Goal: Task Accomplishment & Management: Use online tool/utility

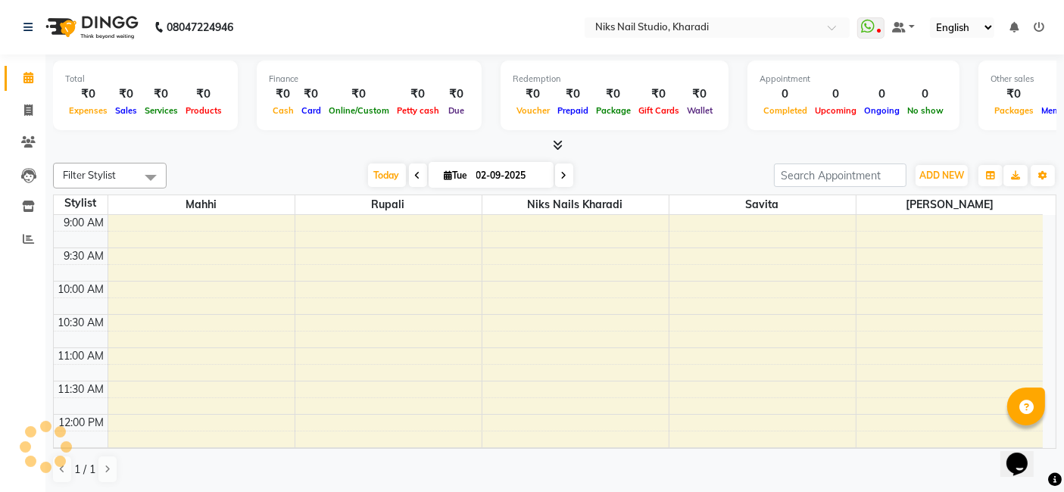
click at [915, 274] on td at bounding box center [576, 272] width 936 height 17
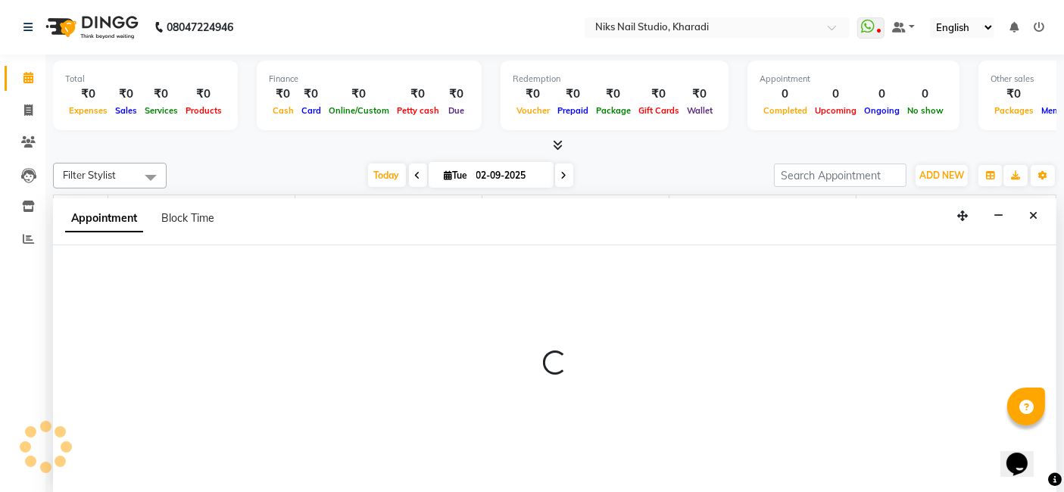
select select "90235"
select select "tentative"
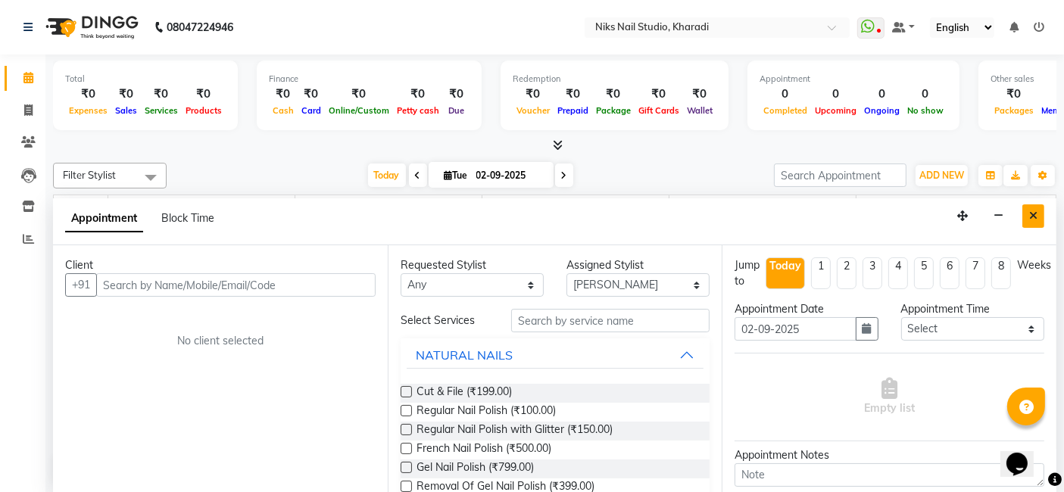
click at [1042, 215] on button "Close" at bounding box center [1034, 216] width 22 height 23
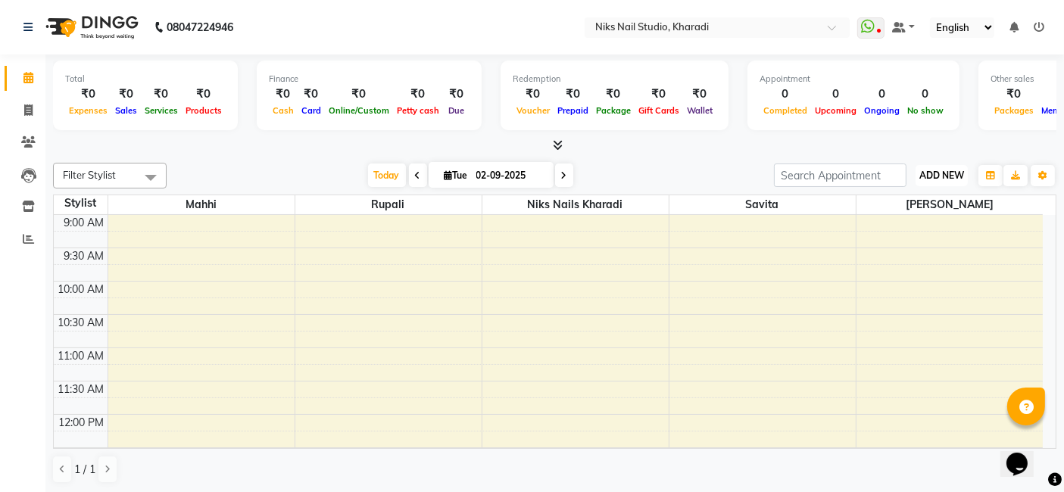
click at [946, 180] on button "ADD NEW Toggle Dropdown" at bounding box center [942, 175] width 52 height 21
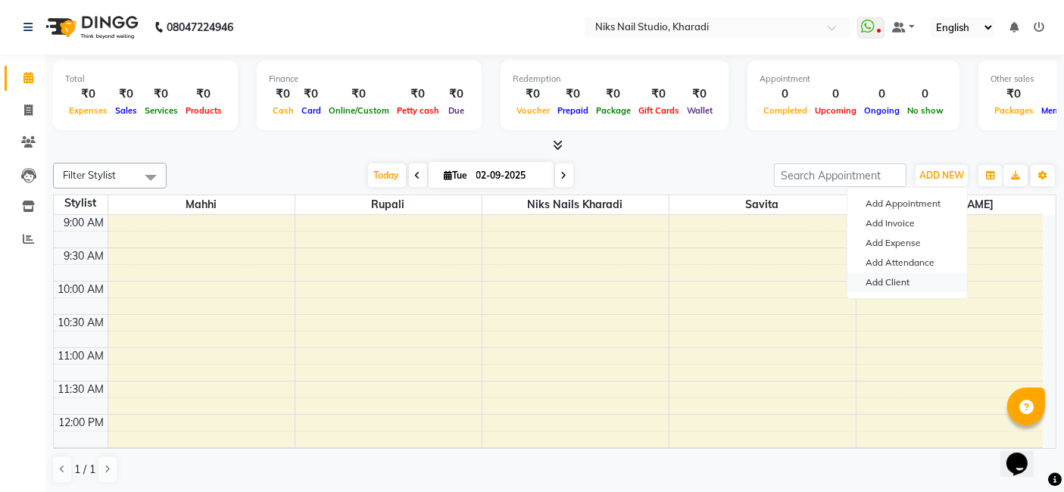
click at [946, 280] on link "Add Client" at bounding box center [908, 283] width 120 height 20
select select "22"
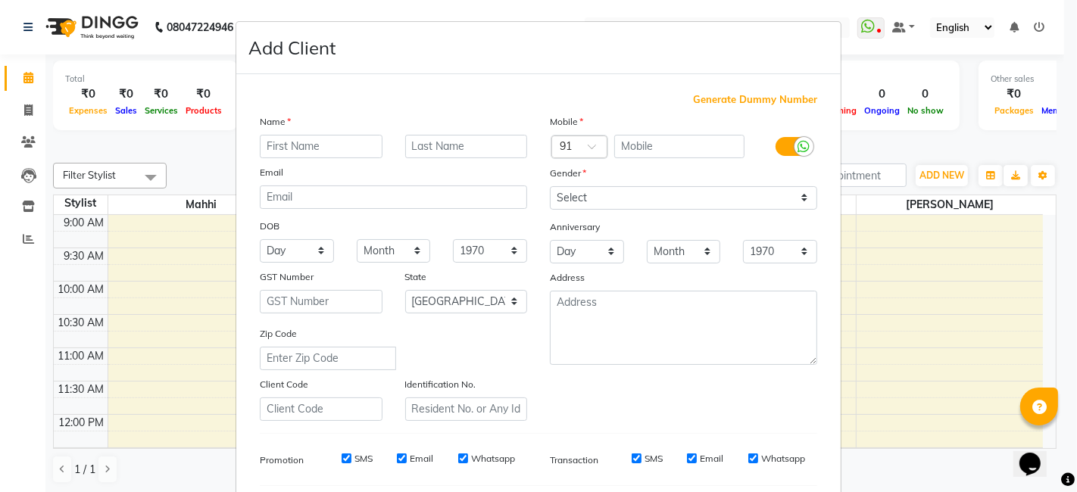
click at [949, 180] on ngb-modal-window "Add Client Generate Dummy Number Name Email DOB Day 01 02 03 04 05 06 07 08 09 …" at bounding box center [538, 246] width 1077 height 492
click at [946, 168] on ngb-modal-window "Add Client Generate Dummy Number Name Email DOB Day 01 02 03 04 05 06 07 08 09 …" at bounding box center [538, 246] width 1077 height 492
click at [935, 178] on ngb-modal-window "Add Client Generate Dummy Number Name Email DOB Day 01 02 03 04 05 06 07 08 09 …" at bounding box center [538, 246] width 1077 height 492
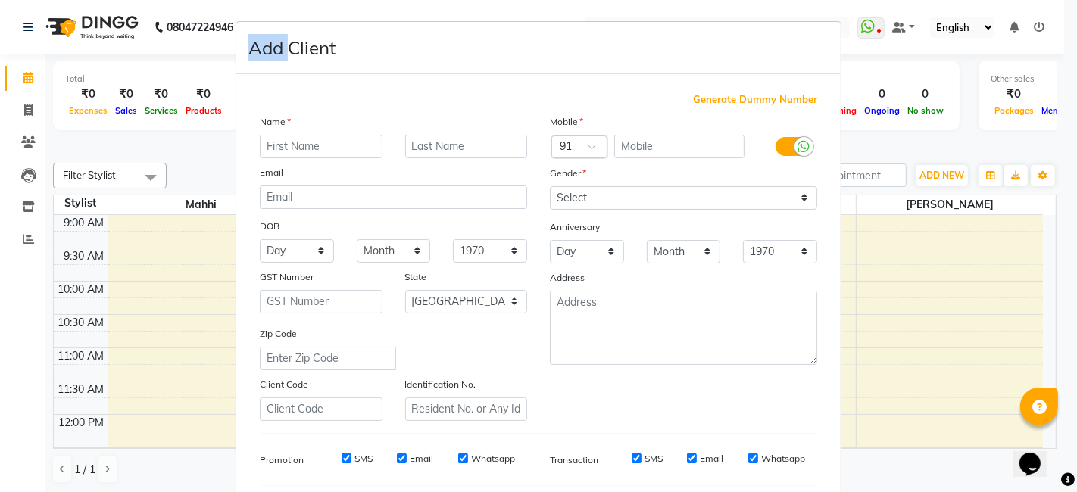
click at [942, 218] on ngb-modal-window "Add Client Generate Dummy Number Name Email DOB Day 01 02 03 04 05 06 07 08 09 …" at bounding box center [538, 246] width 1077 height 492
click at [944, 233] on ngb-modal-window "Add Client Generate Dummy Number Name Email DOB Day 01 02 03 04 05 06 07 08 09 …" at bounding box center [538, 246] width 1077 height 492
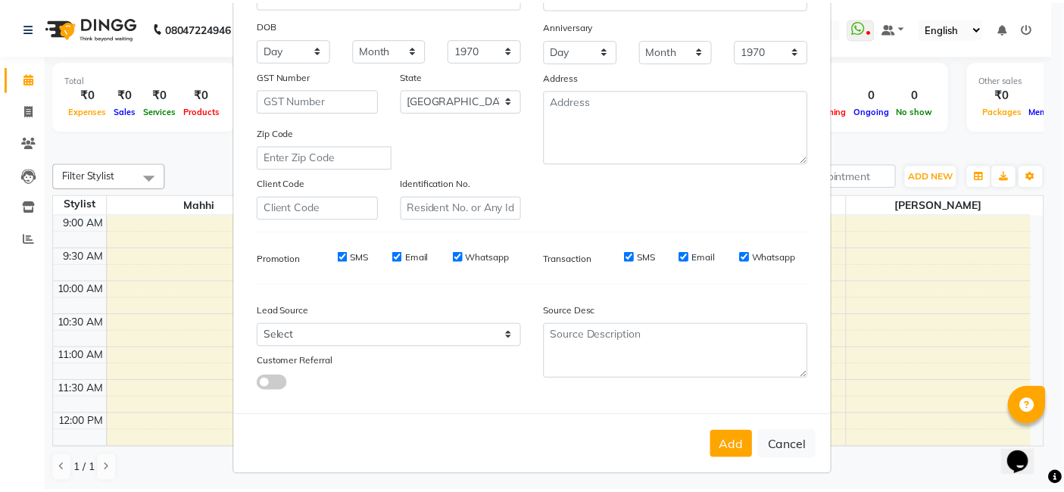
scroll to position [205, 0]
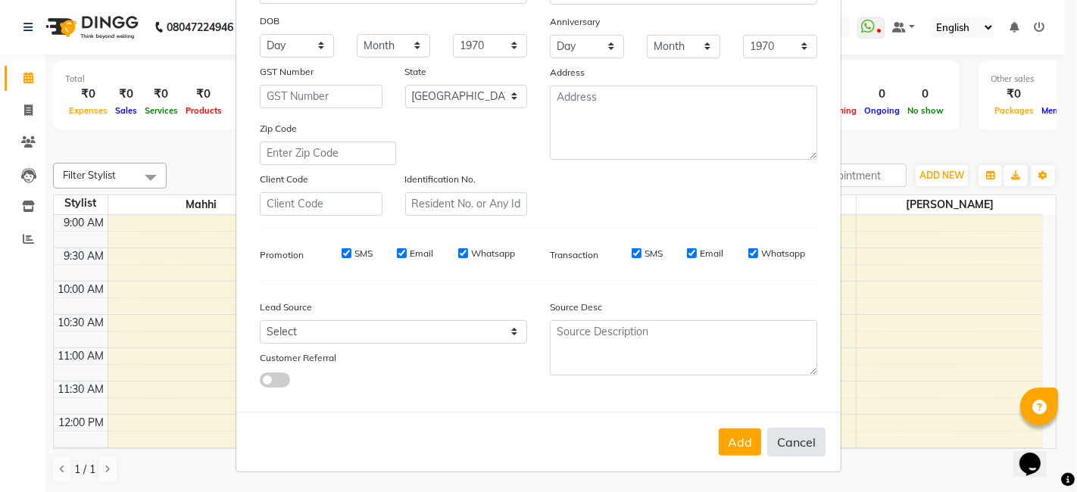
click at [799, 445] on button "Cancel" at bounding box center [796, 442] width 58 height 29
select select
select select "null"
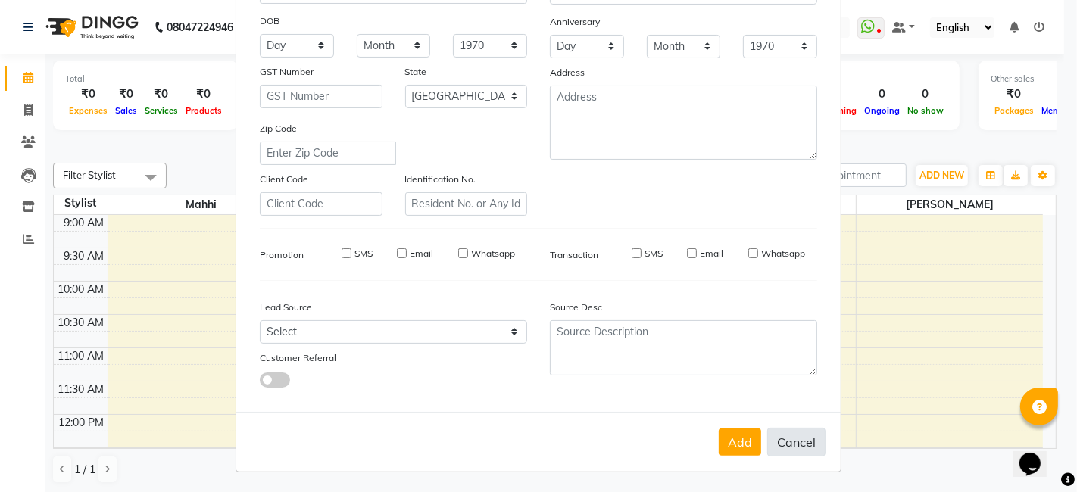
select select
checkbox input "false"
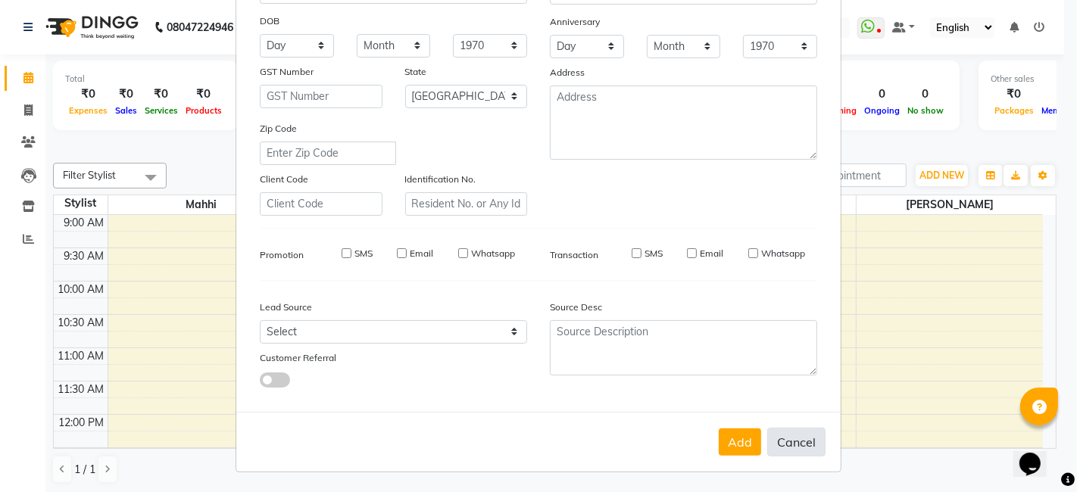
checkbox input "false"
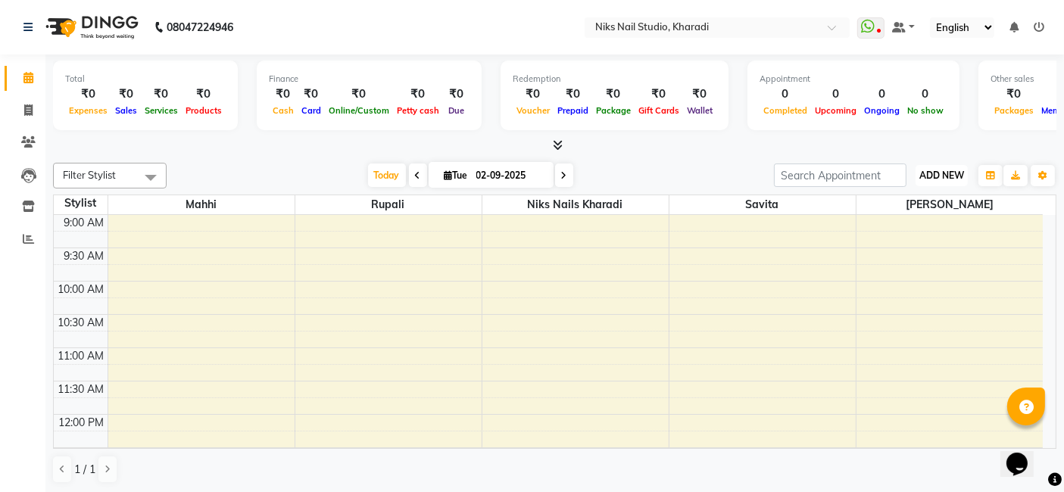
click at [933, 170] on span "ADD NEW" at bounding box center [942, 175] width 45 height 11
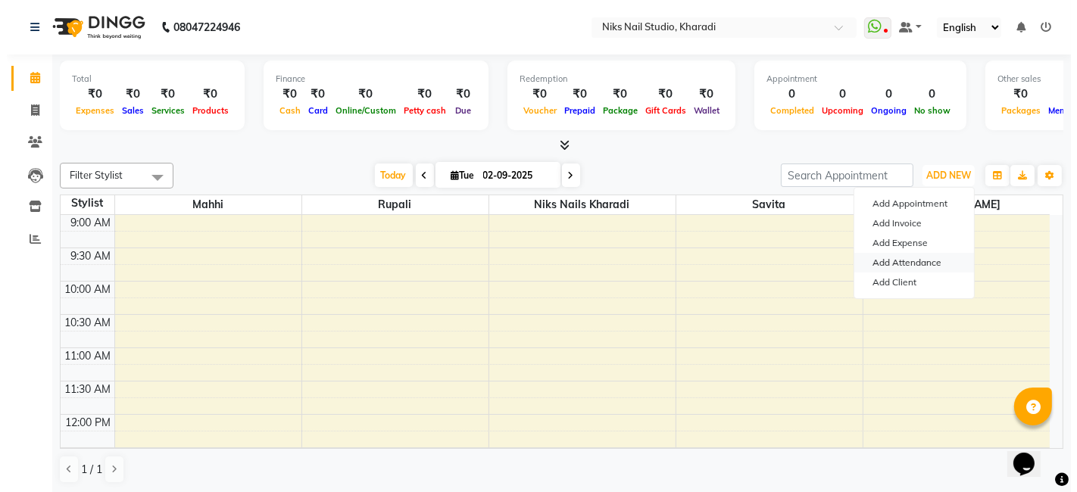
scroll to position [0, 0]
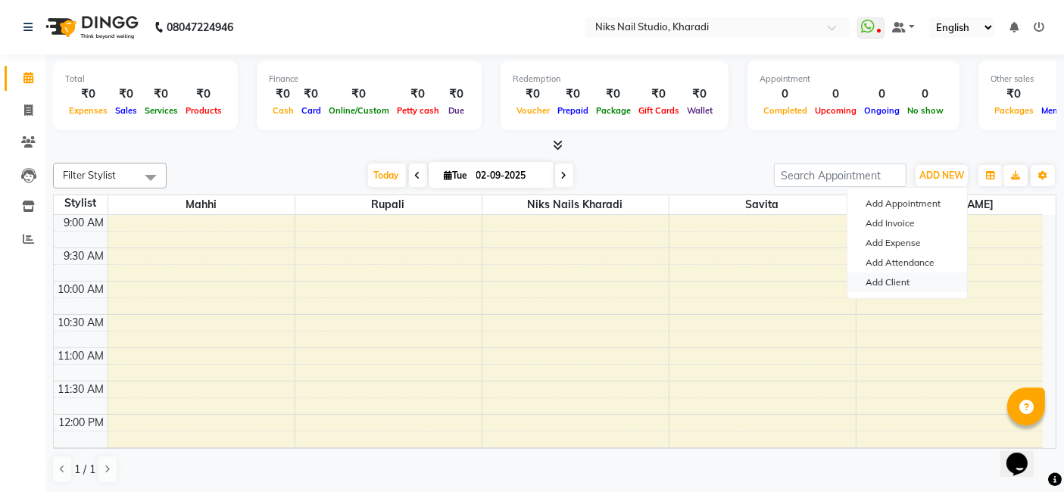
click at [932, 286] on link "Add Client" at bounding box center [908, 283] width 120 height 20
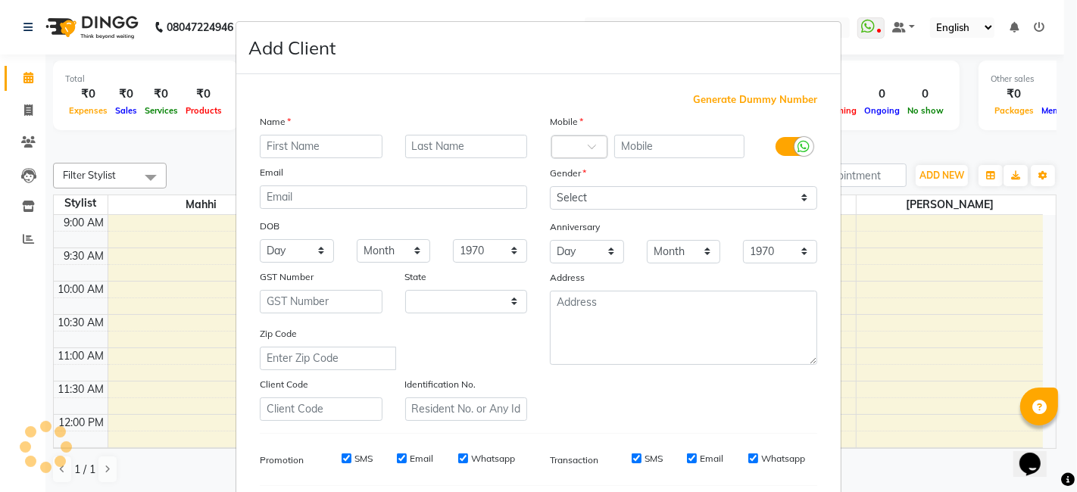
select select "22"
click at [292, 147] on input "text" at bounding box center [321, 146] width 123 height 23
click at [33, 78] on ngb-modal-window "Add Client Generate Dummy Number Name Email DOB Day 01 02 03 04 05 06 07 08 09 …" at bounding box center [538, 246] width 1077 height 492
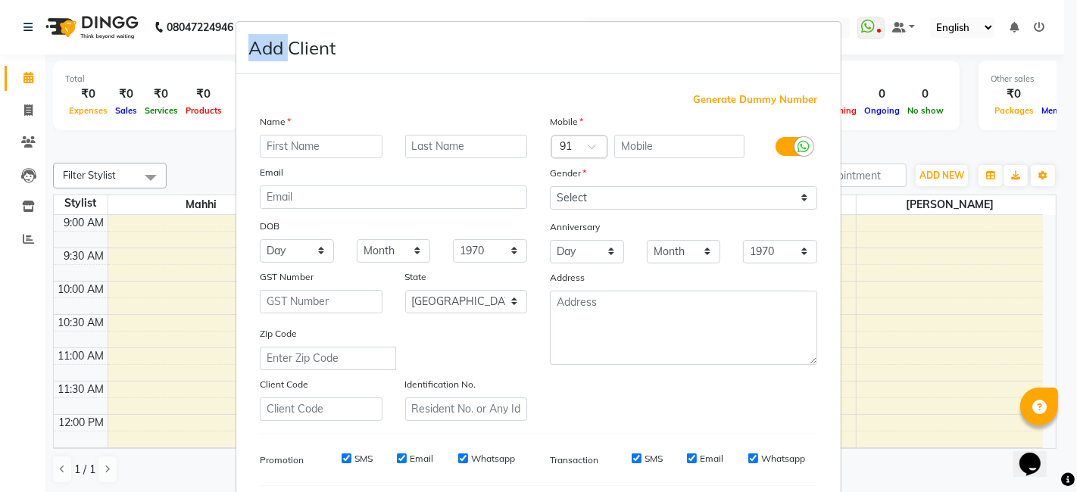
click at [33, 78] on ngb-modal-window "Add Client Generate Dummy Number Name Email DOB Day 01 02 03 04 05 06 07 08 09 …" at bounding box center [538, 246] width 1077 height 492
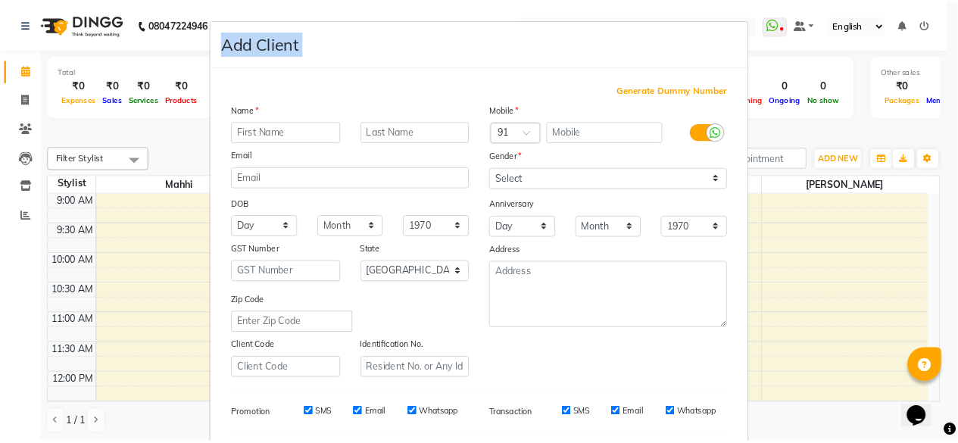
scroll to position [205, 0]
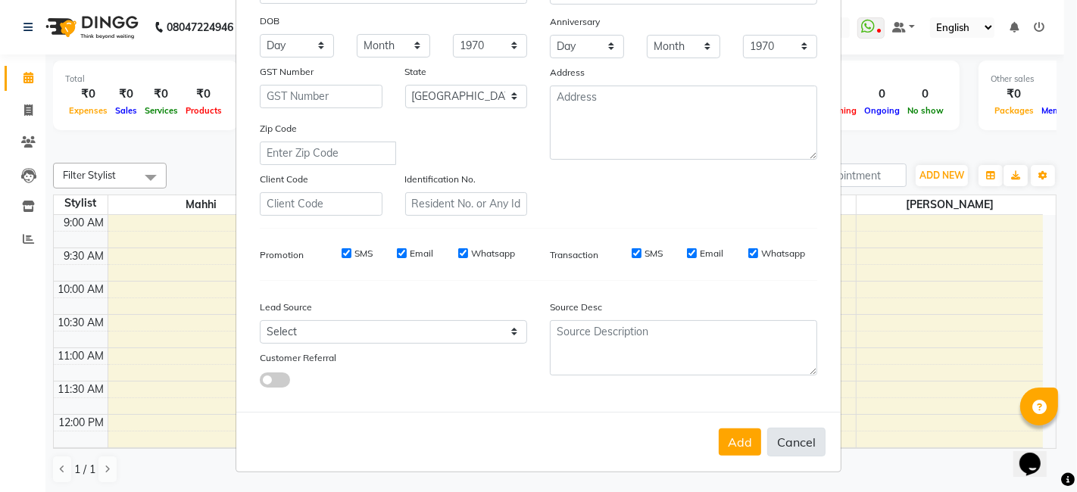
click at [798, 436] on button "Cancel" at bounding box center [796, 442] width 58 height 29
select select
select select "null"
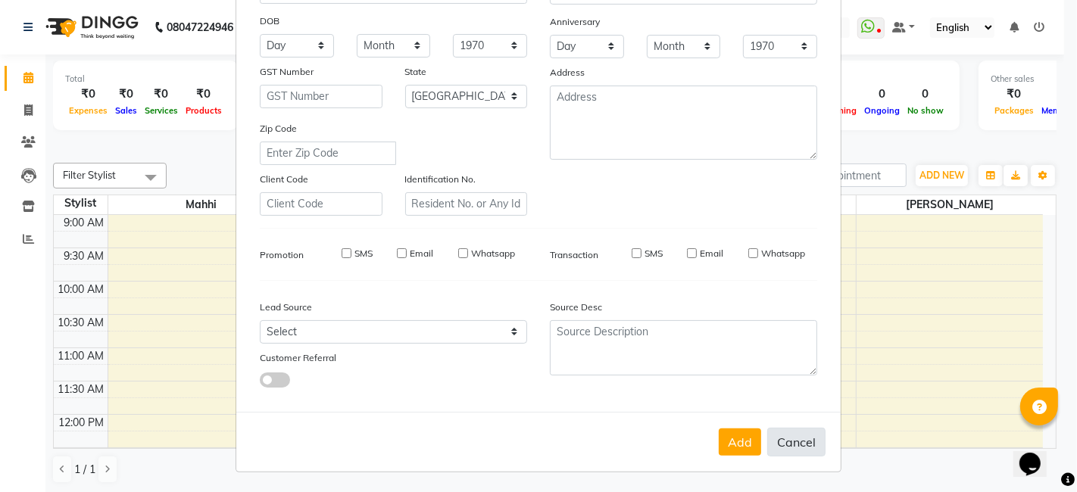
select select
checkbox input "false"
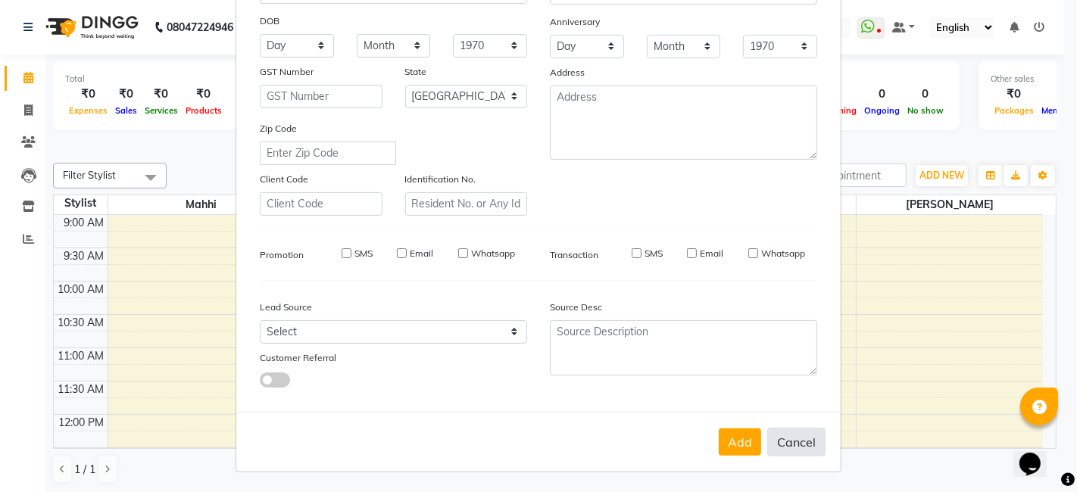
checkbox input "false"
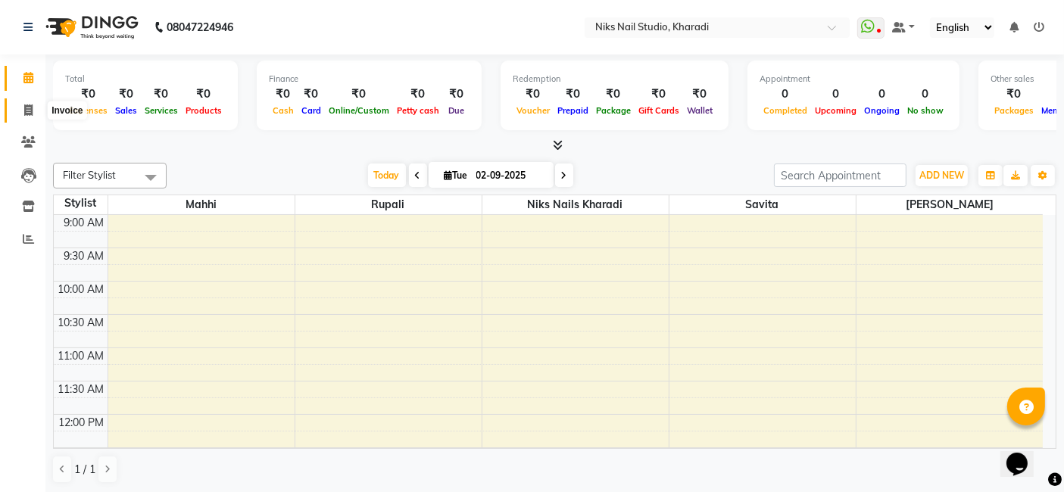
click at [30, 113] on icon at bounding box center [28, 110] width 8 height 11
select select "service"
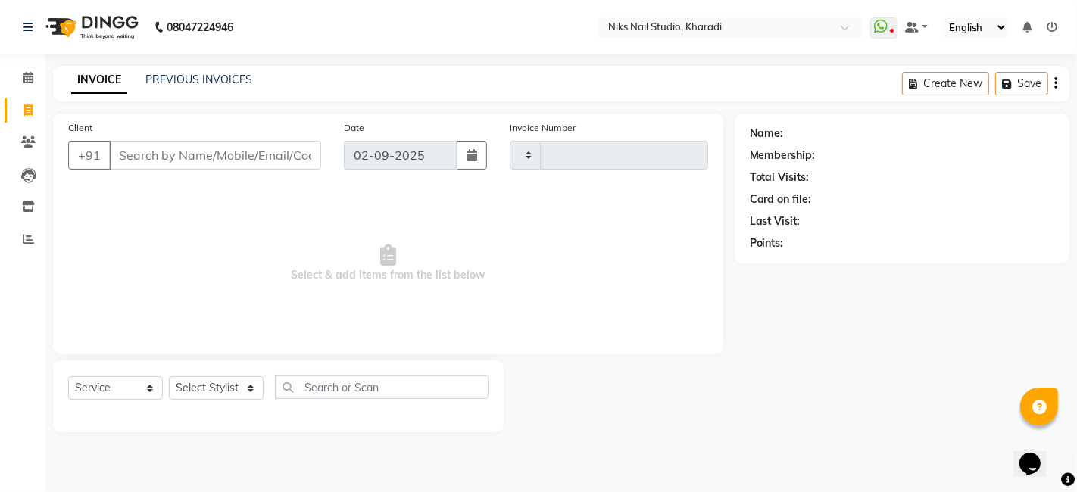
type input "0012"
select select "8770"
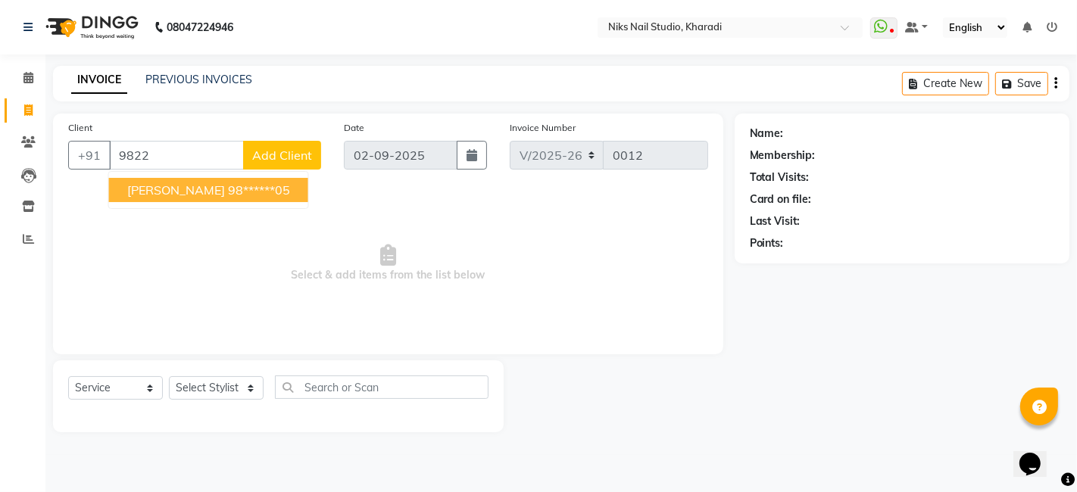
click at [164, 187] on span "[PERSON_NAME]" at bounding box center [176, 190] width 98 height 15
type input "98******05"
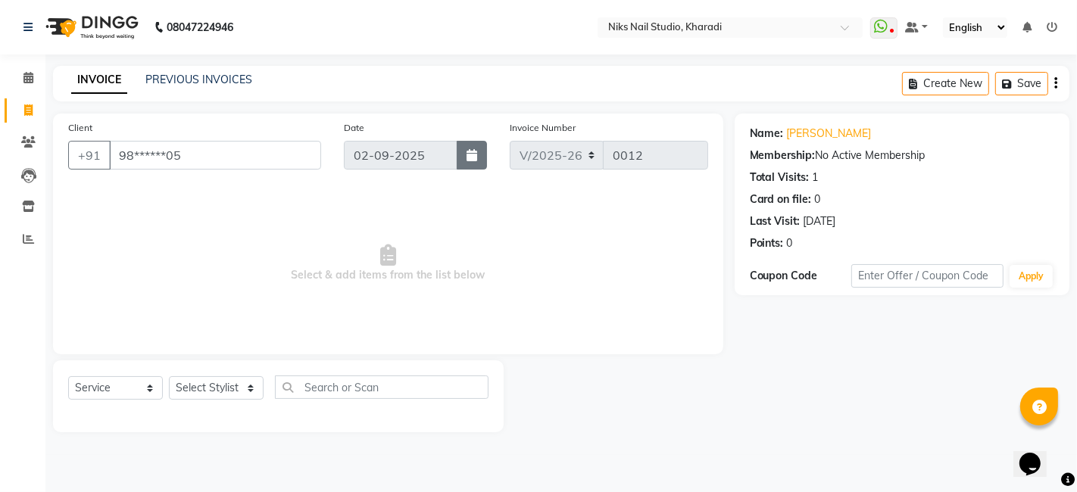
click at [473, 152] on icon "button" at bounding box center [472, 155] width 11 height 12
select select "9"
select select "2025"
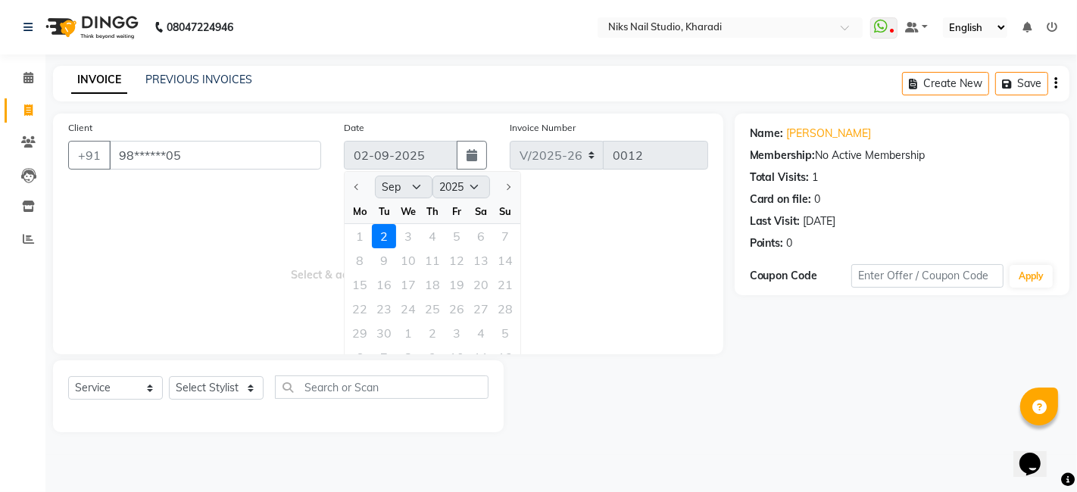
click at [358, 235] on div "1 2 3 4 5 6 7" at bounding box center [433, 236] width 176 height 24
click at [359, 233] on div "1 2 3 4 5 6 7" at bounding box center [433, 236] width 176 height 24
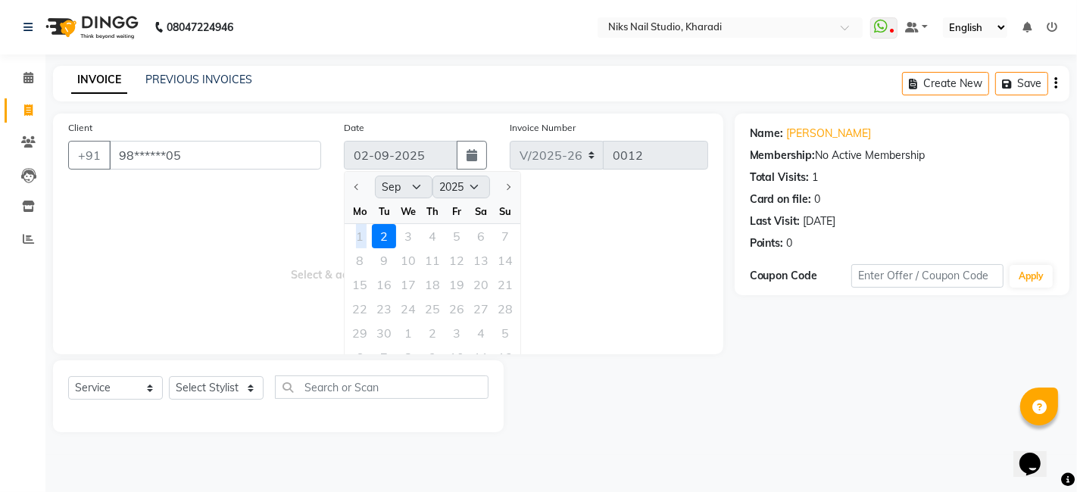
click at [359, 233] on div "1 2 3 4 5 6 7" at bounding box center [433, 236] width 176 height 24
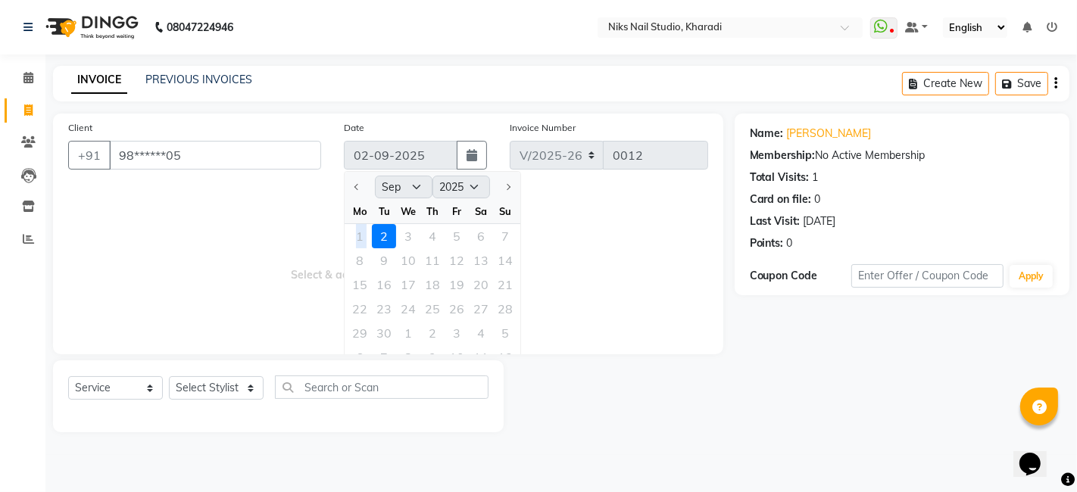
click at [359, 233] on div "1 2 3 4 5 6 7" at bounding box center [433, 236] width 176 height 24
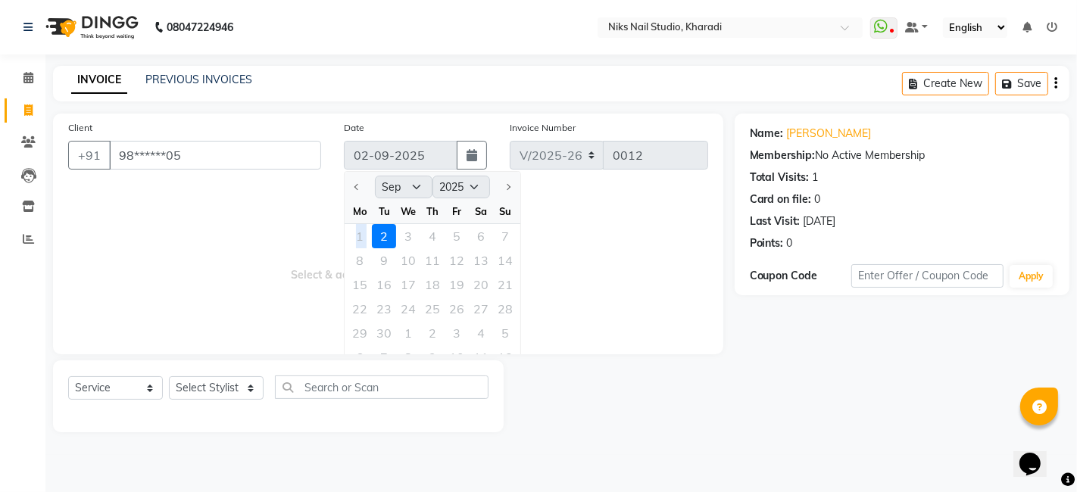
click at [359, 233] on div "1 2 3 4 5 6 7" at bounding box center [433, 236] width 176 height 24
click at [361, 235] on div "1 2 3 4 5 6 7" at bounding box center [433, 236] width 176 height 24
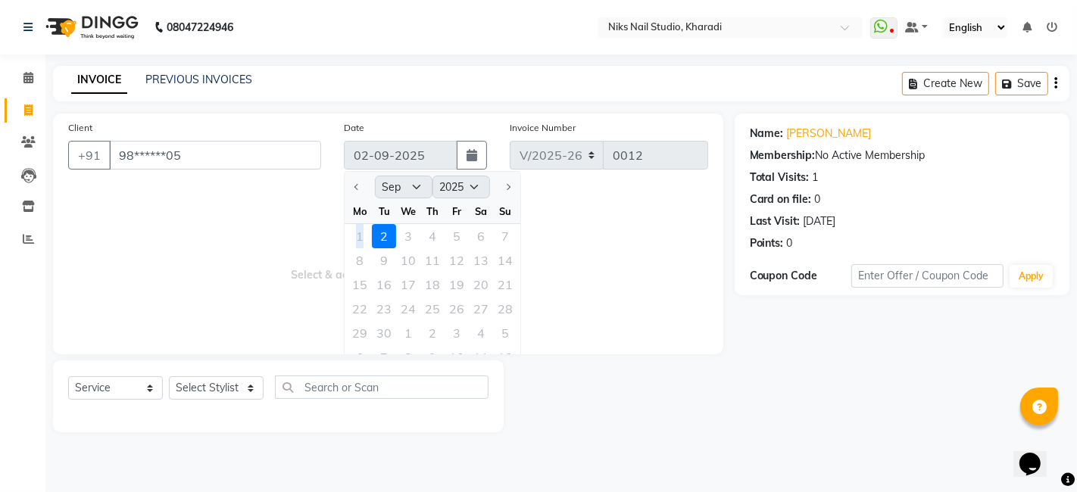
click at [361, 235] on div "1 2 3 4 5 6 7" at bounding box center [433, 236] width 176 height 24
click at [361, 234] on div "1 2 3 4 5 6 7" at bounding box center [433, 236] width 176 height 24
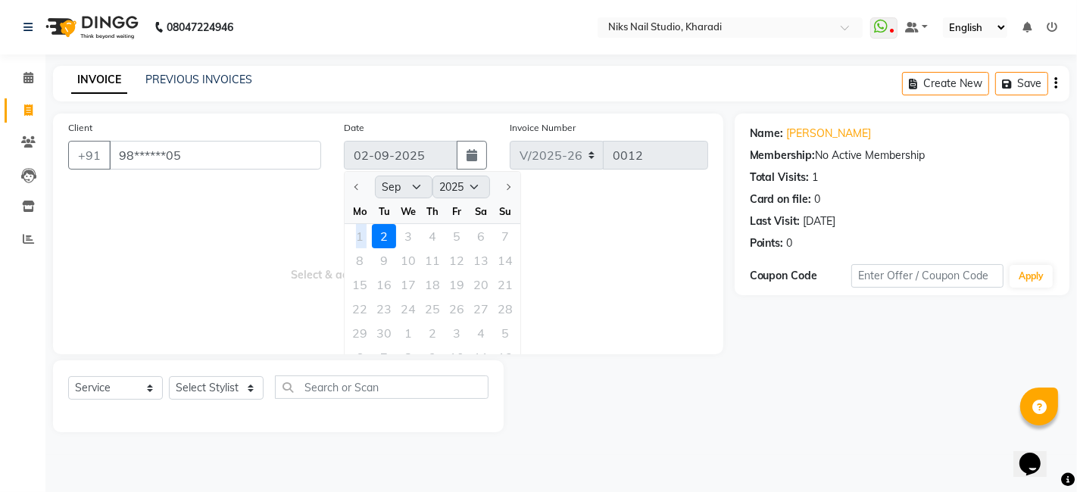
click at [361, 234] on div "1 2 3 4 5 6 7" at bounding box center [433, 236] width 176 height 24
click at [514, 186] on div at bounding box center [505, 187] width 30 height 24
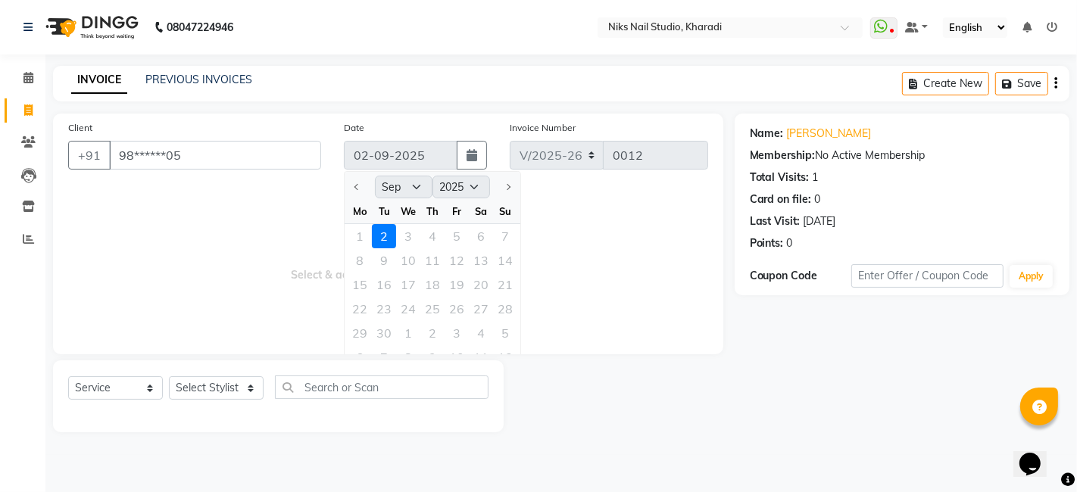
click at [357, 240] on div "1 2 3 4 5 6 7" at bounding box center [433, 236] width 176 height 24
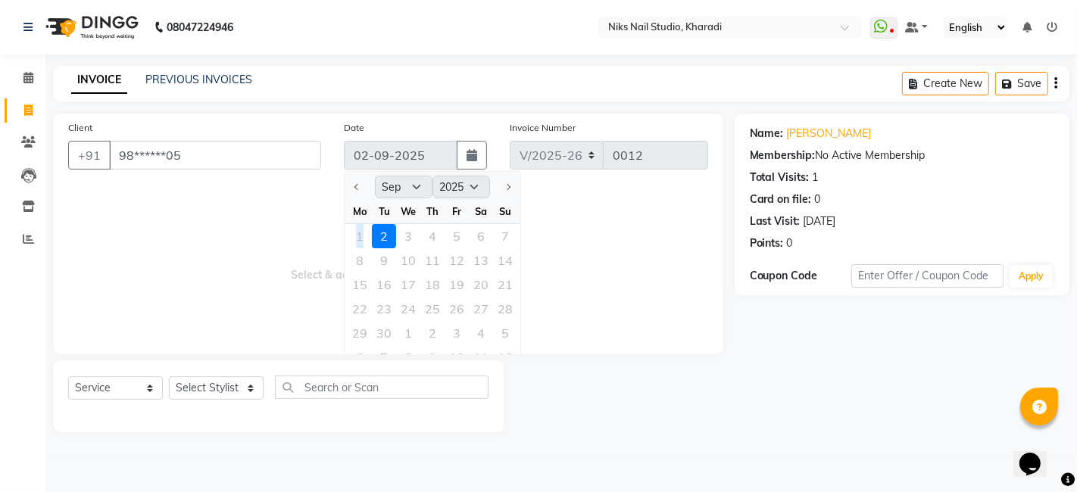
click at [357, 240] on div "1 2 3 4 5 6 7" at bounding box center [433, 236] width 176 height 24
click at [361, 235] on div "1 2 3 4 5 6 7" at bounding box center [433, 236] width 176 height 24
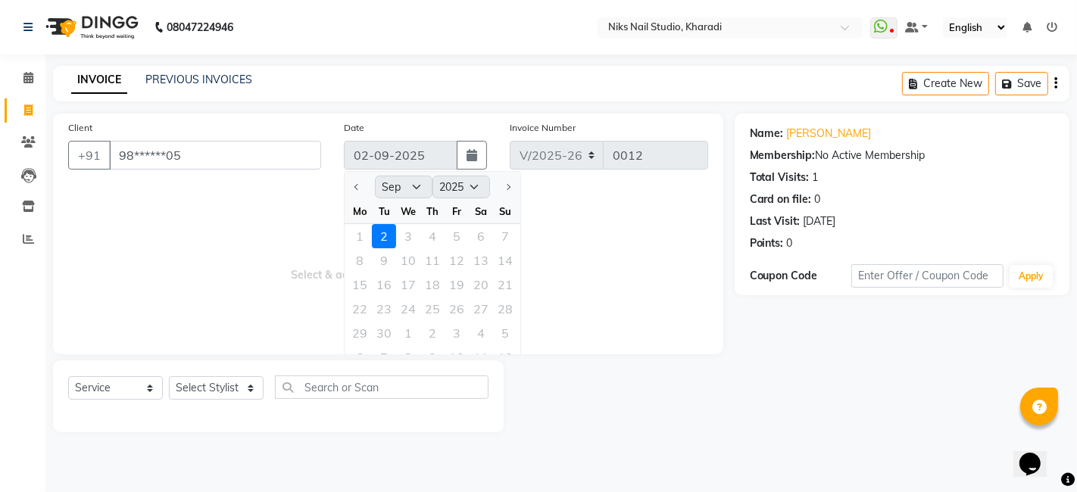
click at [361, 235] on div "1 2 3 4 5 6 7" at bounding box center [433, 236] width 176 height 24
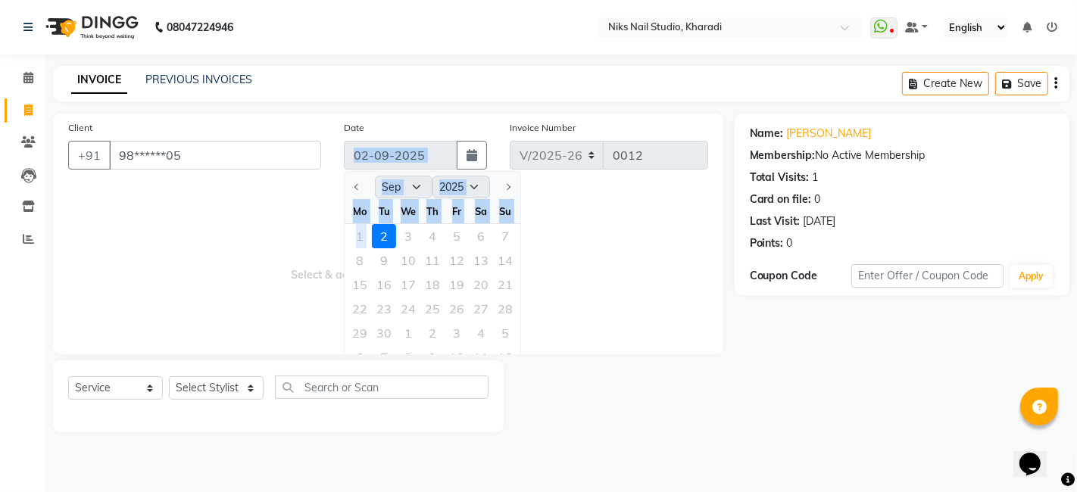
click at [442, 163] on div "[DATE] Jan Feb Mar Apr May Jun [DATE] Aug Sep Oct Nov [DATE] 2016 2017 2018 201…" at bounding box center [415, 155] width 143 height 29
click at [361, 237] on div "1 2 3 4 5 6 7" at bounding box center [433, 236] width 176 height 24
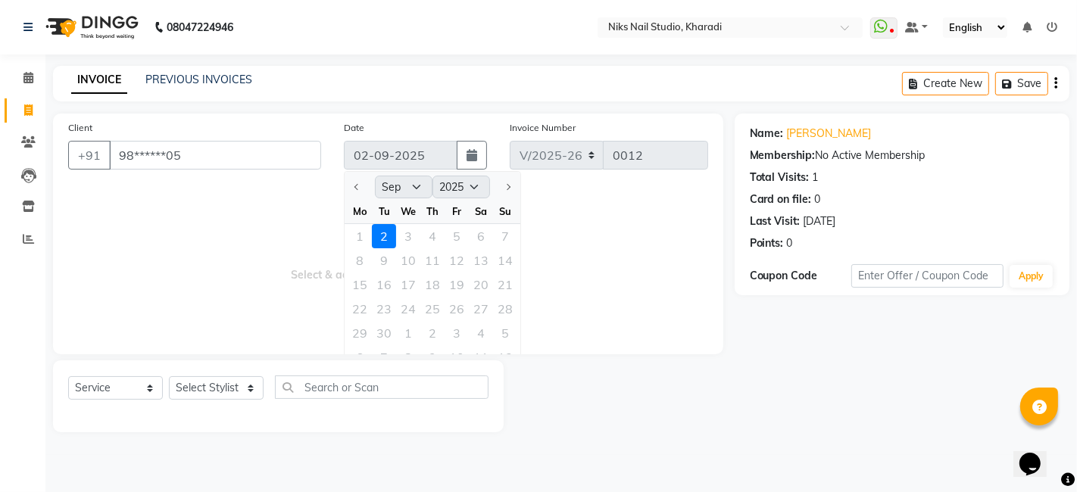
click at [361, 237] on div "1 2 3 4 5 6 7" at bounding box center [433, 236] width 176 height 24
click at [359, 237] on div "1 2 3 4 5 6 7" at bounding box center [433, 236] width 176 height 24
click at [236, 295] on span "Select & add items from the list below" at bounding box center [388, 264] width 640 height 152
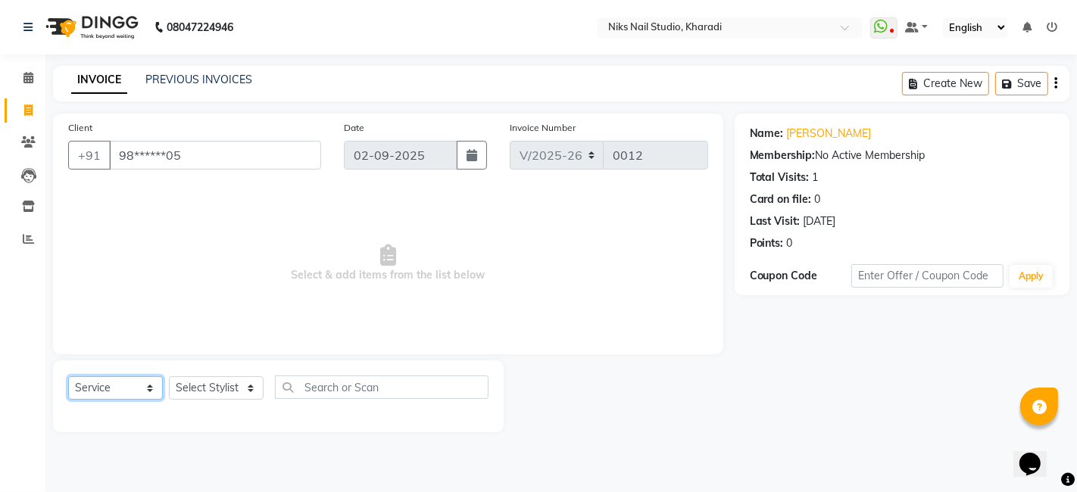
click at [150, 388] on select "Select Service Product Membership Package Voucher Prepaid Gift Card" at bounding box center [115, 388] width 95 height 23
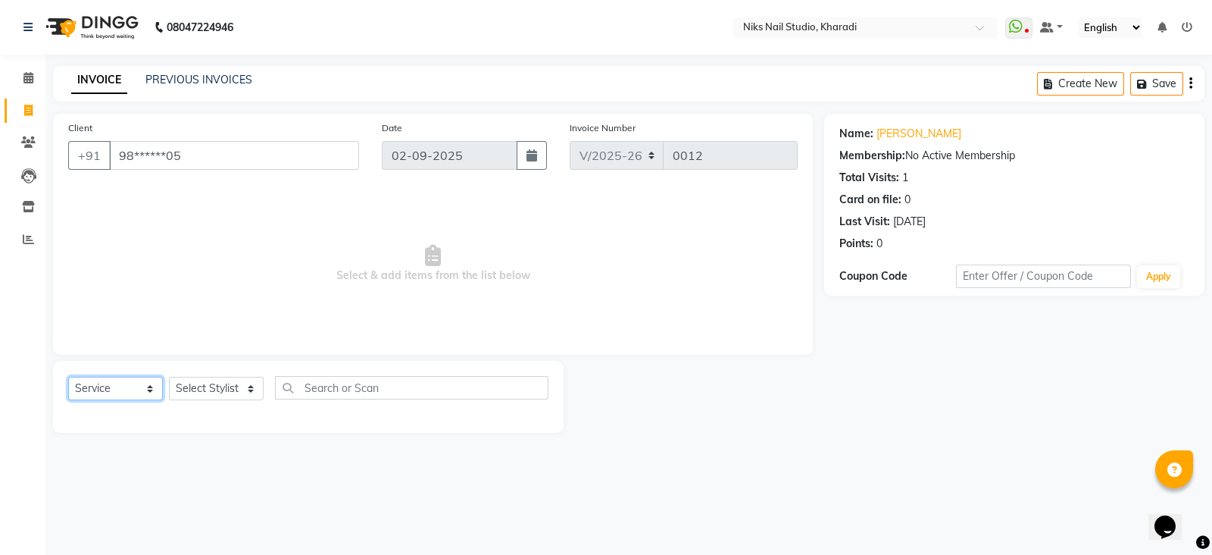
click at [150, 389] on select "Select Service Product Membership Package Voucher Prepaid Gift Card" at bounding box center [115, 388] width 95 height 23
click at [68, 377] on select "Select Service Product Membership Package Voucher Prepaid Gift Card" at bounding box center [115, 388] width 95 height 23
click at [254, 389] on select "Select Stylist Mahhi Niks Nails Kharadi [PERSON_NAME] [PERSON_NAME] Maam Savita…" at bounding box center [216, 388] width 95 height 23
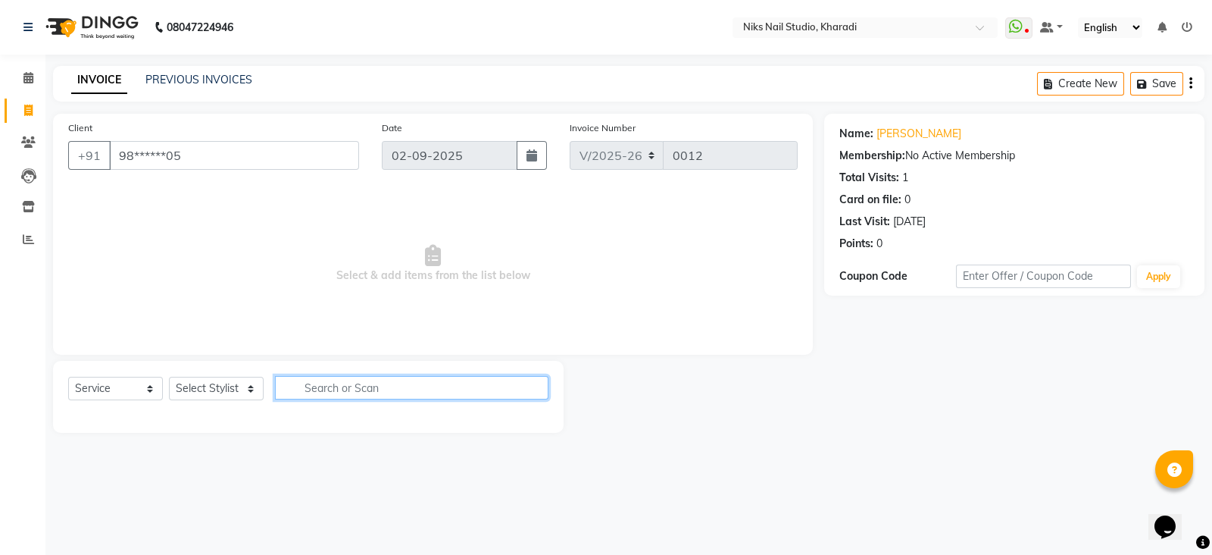
click at [377, 384] on input "text" at bounding box center [412, 387] width 274 height 23
click at [535, 157] on icon "button" at bounding box center [532, 155] width 11 height 12
select select "9"
select select "2025"
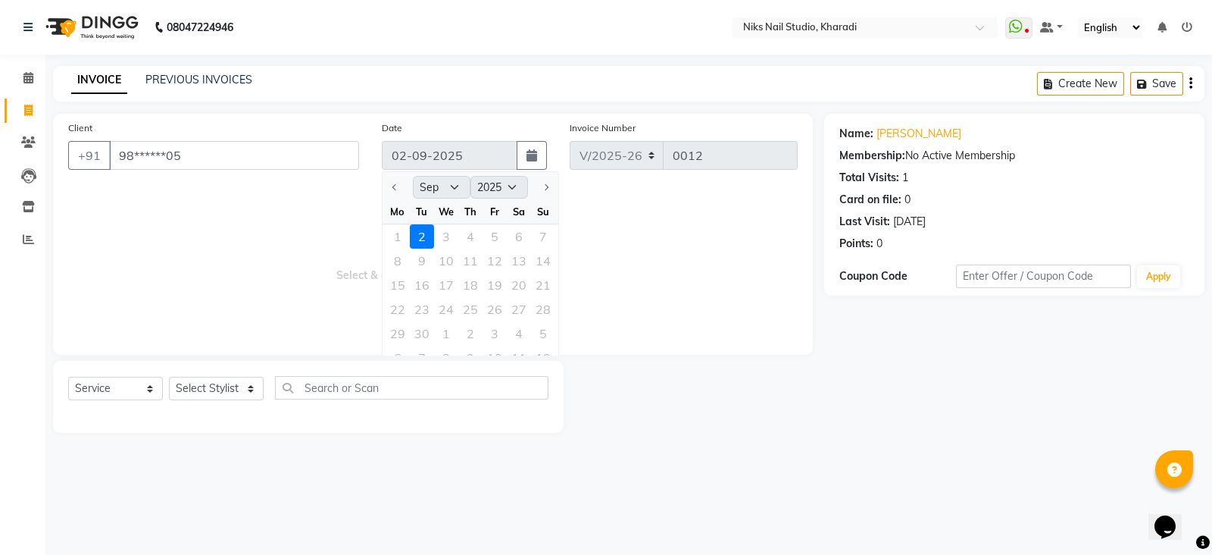
click at [421, 236] on div "1 2 3 4 5 6 7" at bounding box center [471, 236] width 176 height 24
click at [220, 337] on span "Select & add items from the list below" at bounding box center [433, 264] width 730 height 152
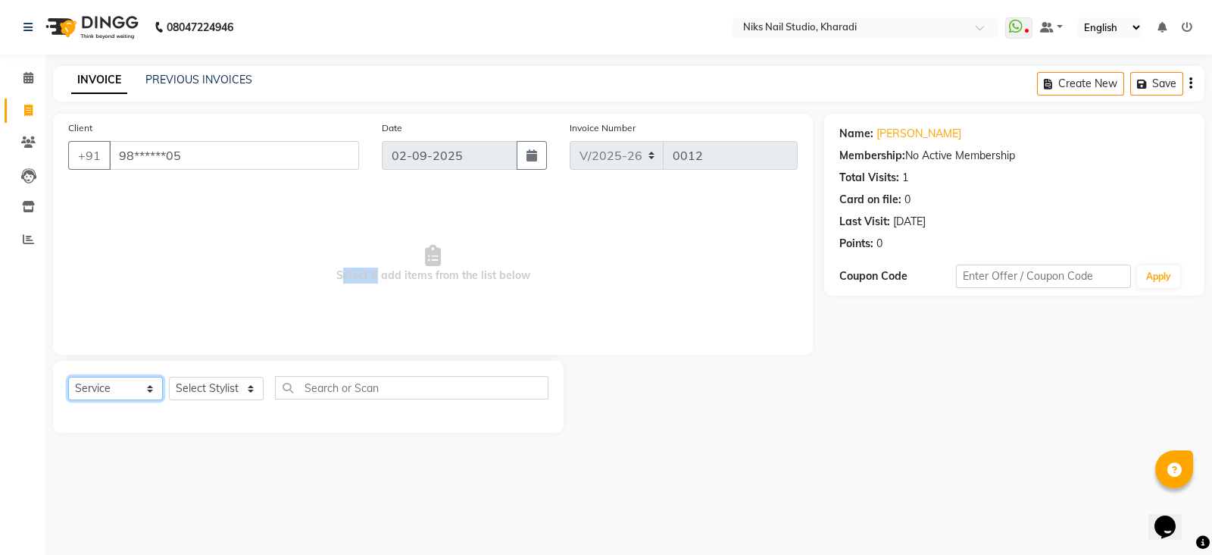
click at [120, 390] on select "Select Service Product Membership Package Voucher Prepaid Gift Card" at bounding box center [115, 388] width 95 height 23
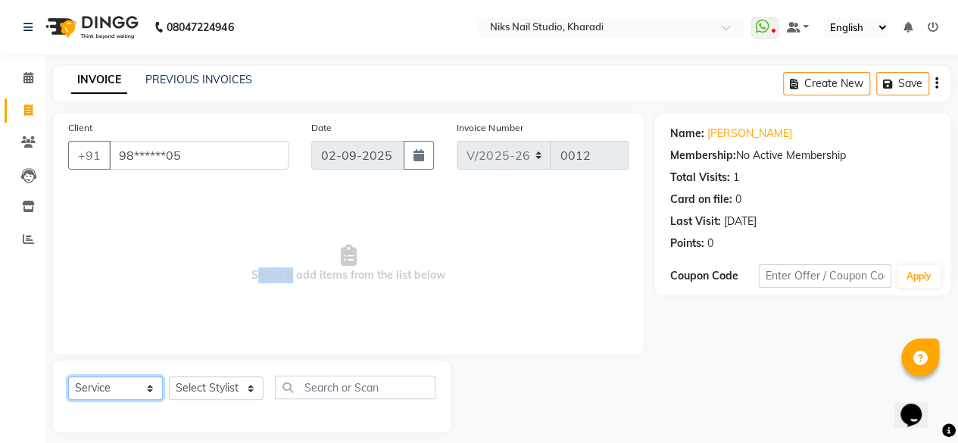
click at [68, 377] on select "Select Service Product Membership Package Voucher Prepaid Gift Card" at bounding box center [115, 388] width 95 height 23
click at [254, 386] on select "Select Stylist Mahhi Niks Nails Kharadi [PERSON_NAME] [PERSON_NAME] Maam Savita…" at bounding box center [216, 388] width 95 height 23
select select "90235"
click at [169, 377] on select "Select Stylist Mahhi Niks Nails Kharadi [PERSON_NAME] [PERSON_NAME] Maam Savita…" at bounding box center [216, 388] width 95 height 23
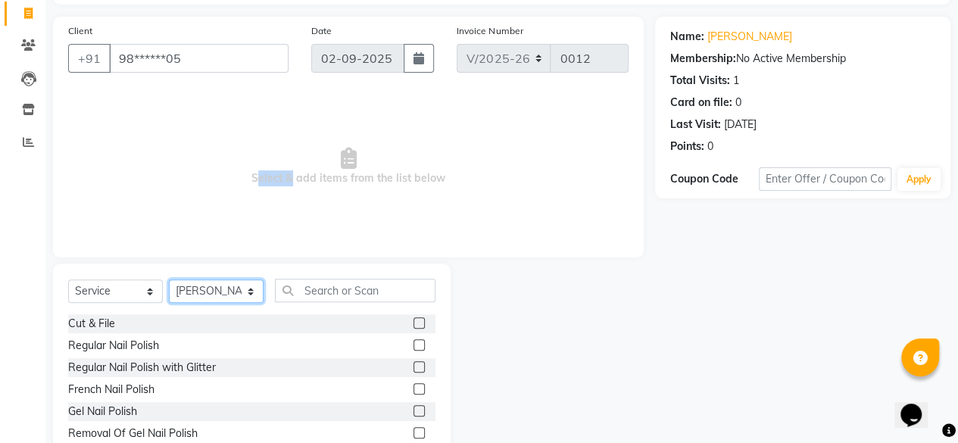
scroll to position [163, 0]
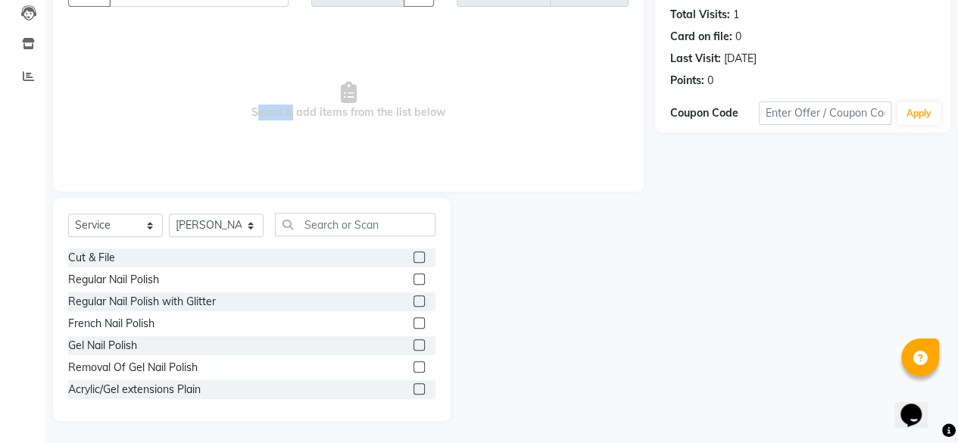
click at [414, 340] on label at bounding box center [419, 344] width 11 height 11
click at [414, 341] on input "checkbox" at bounding box center [419, 346] width 10 height 10
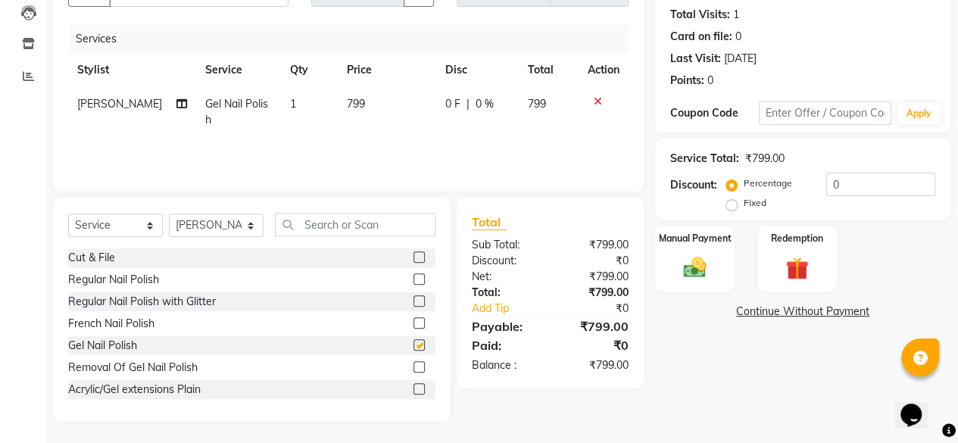
checkbox input "false"
click at [476, 104] on span "0 %" at bounding box center [485, 104] width 18 height 16
select select "90235"
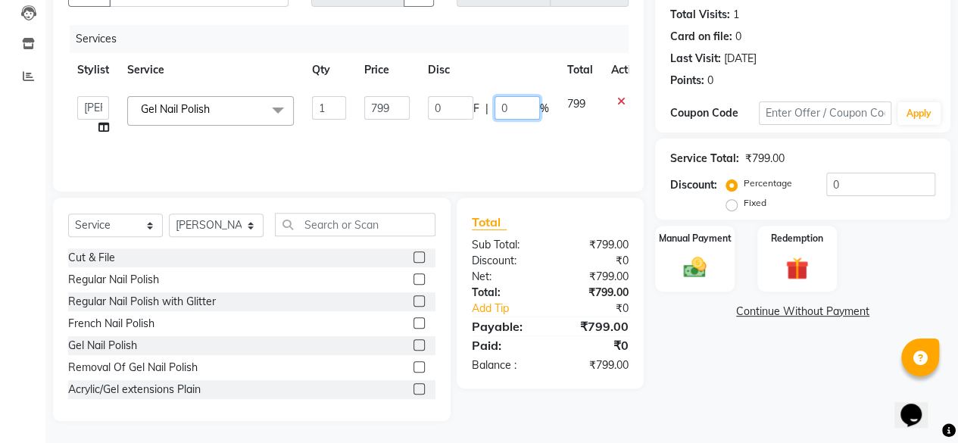
click at [506, 107] on input "0" at bounding box center [517, 107] width 45 height 23
click at [505, 106] on input "030" at bounding box center [517, 107] width 45 height 23
type input "30"
click at [529, 111] on input "30" at bounding box center [517, 107] width 45 height 23
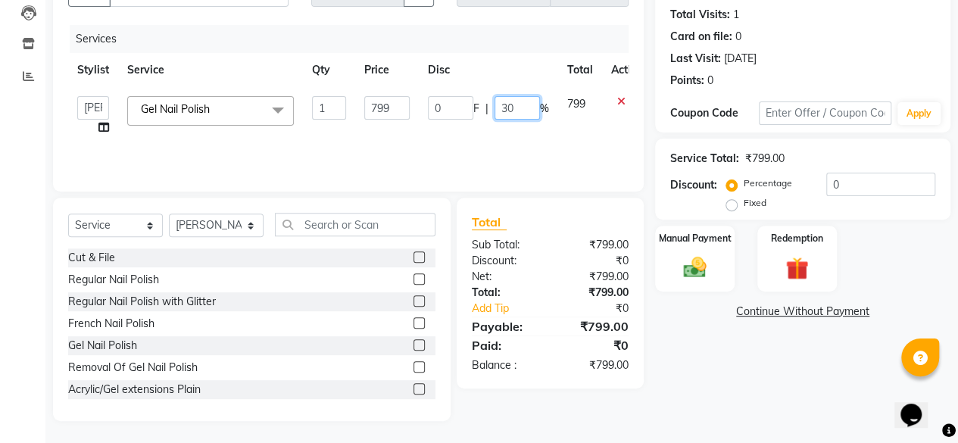
click at [529, 111] on input "30" at bounding box center [517, 107] width 45 height 23
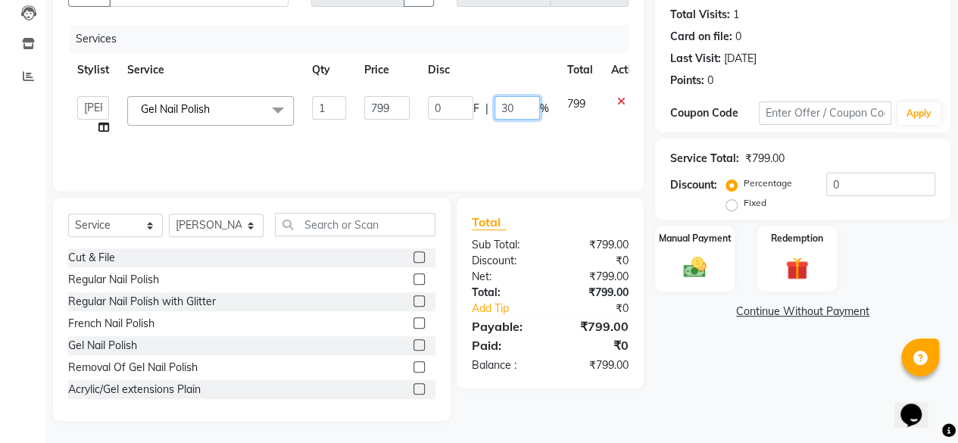
click at [529, 111] on input "30" at bounding box center [517, 107] width 45 height 23
click at [524, 108] on input "30" at bounding box center [517, 107] width 45 height 23
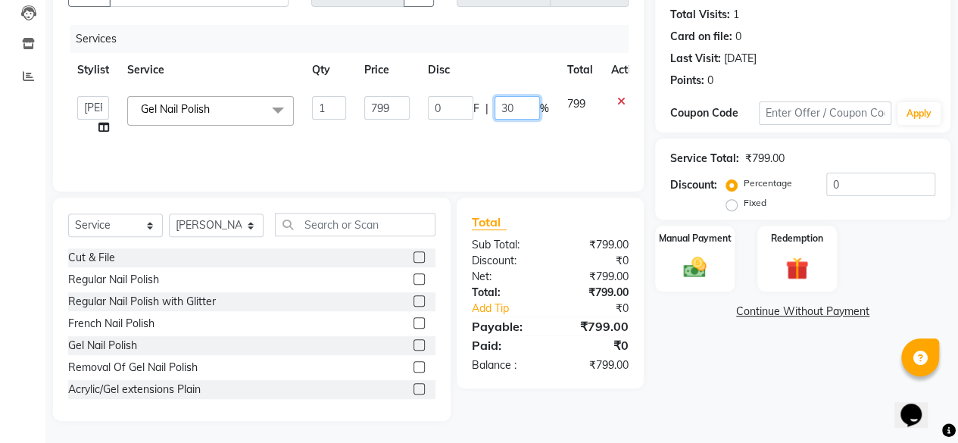
click at [523, 107] on input "30" at bounding box center [517, 107] width 45 height 23
type input "6"
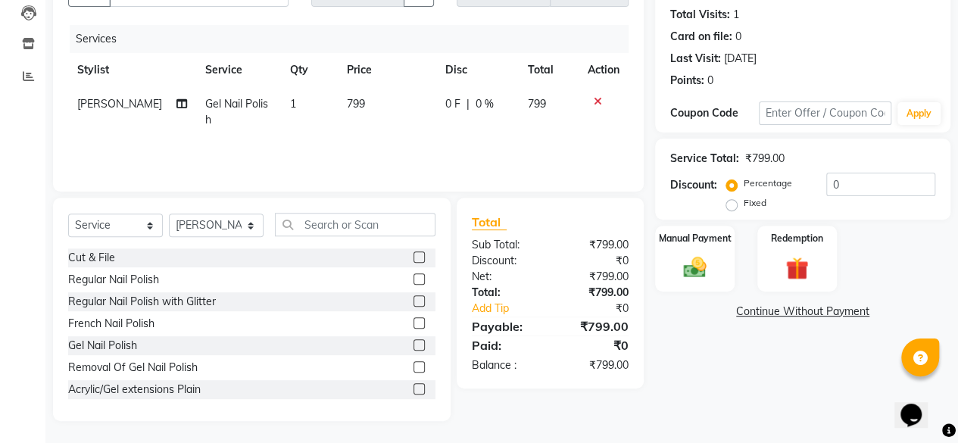
click at [445, 105] on span "0 F" at bounding box center [452, 104] width 15 height 16
select select "90235"
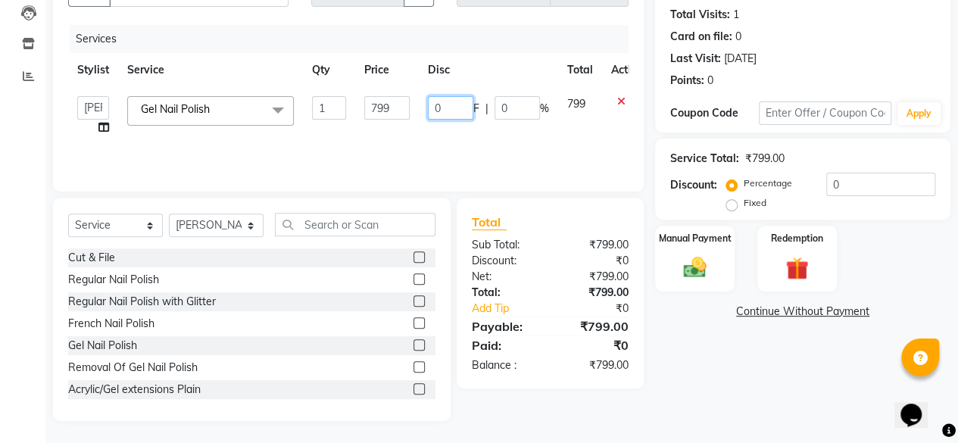
click at [448, 111] on input "0" at bounding box center [450, 107] width 45 height 23
type input "0"
type input "60"
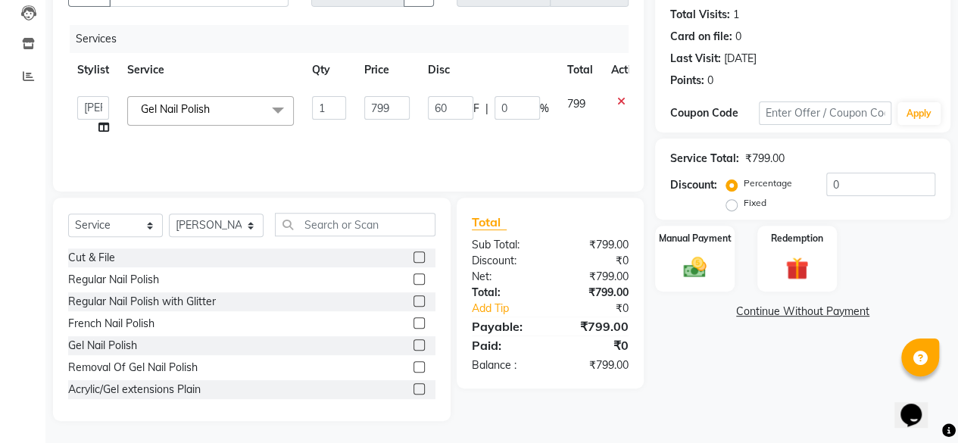
click at [512, 130] on td "60 F | 0 %" at bounding box center [488, 116] width 139 height 58
select select "90235"
click at [523, 110] on input "7.51" at bounding box center [517, 107] width 45 height 23
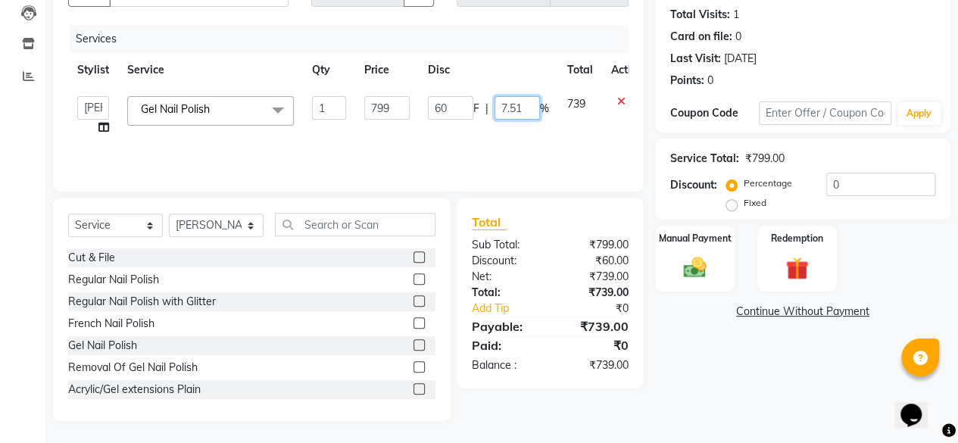
click at [523, 110] on input "7.51" at bounding box center [517, 107] width 45 height 23
select select "90235"
click at [509, 110] on input "0" at bounding box center [517, 107] width 45 height 23
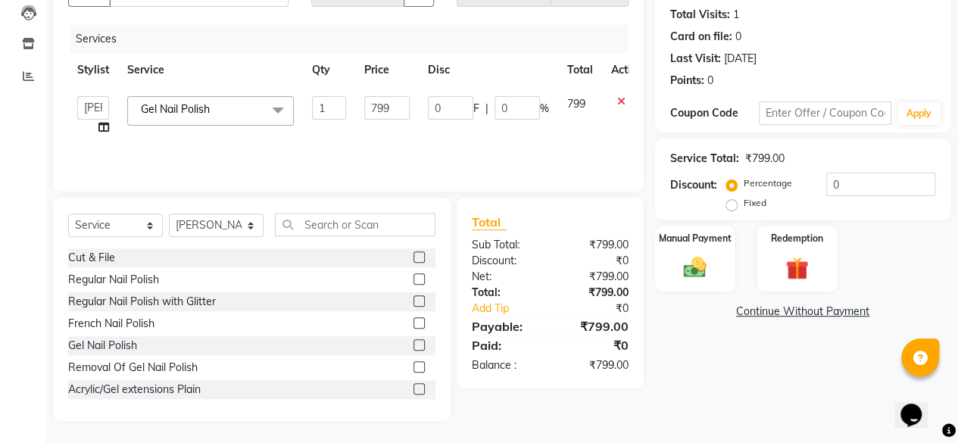
click at [621, 101] on td at bounding box center [627, 116] width 50 height 58
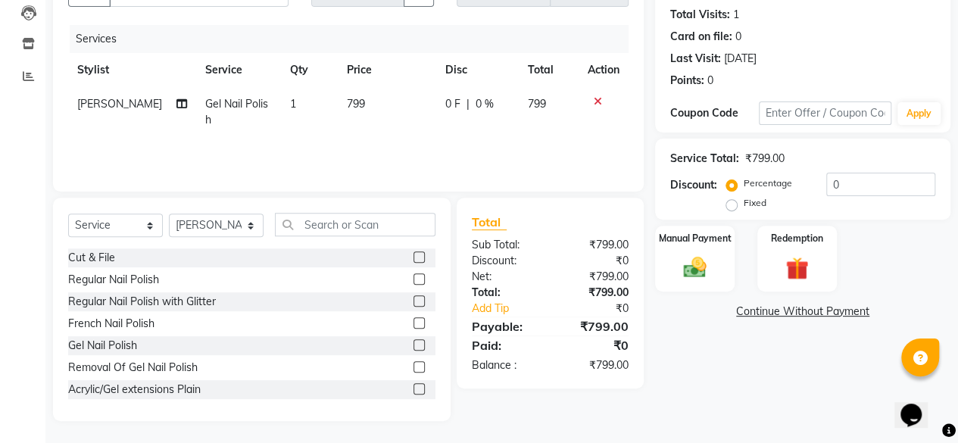
click at [600, 96] on icon at bounding box center [598, 101] width 8 height 11
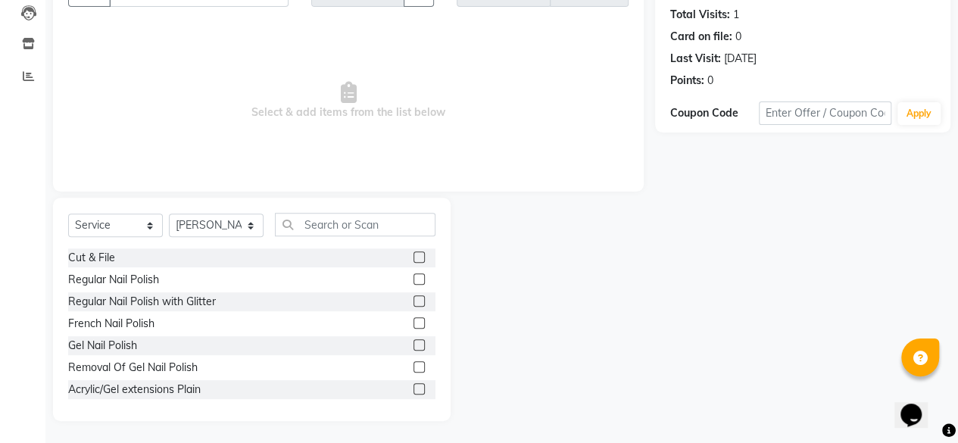
scroll to position [0, 0]
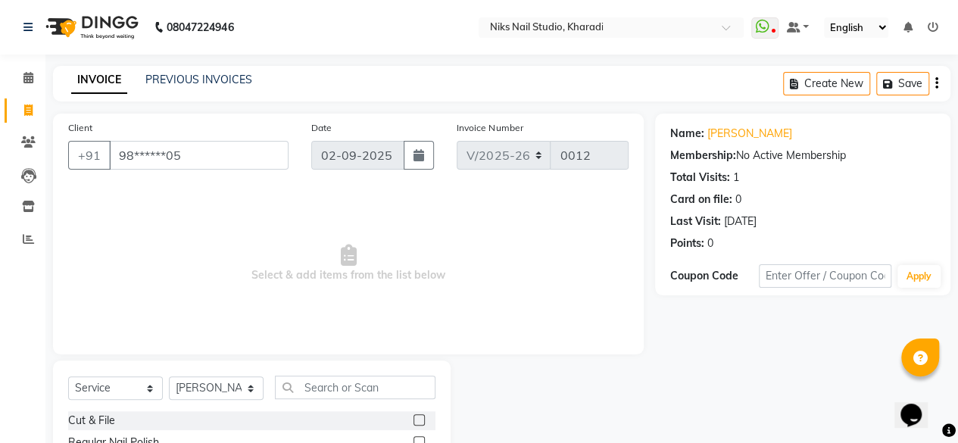
click at [939, 85] on div "Create New Save" at bounding box center [866, 84] width 167 height 36
click at [936, 83] on icon "button" at bounding box center [937, 83] width 3 height 1
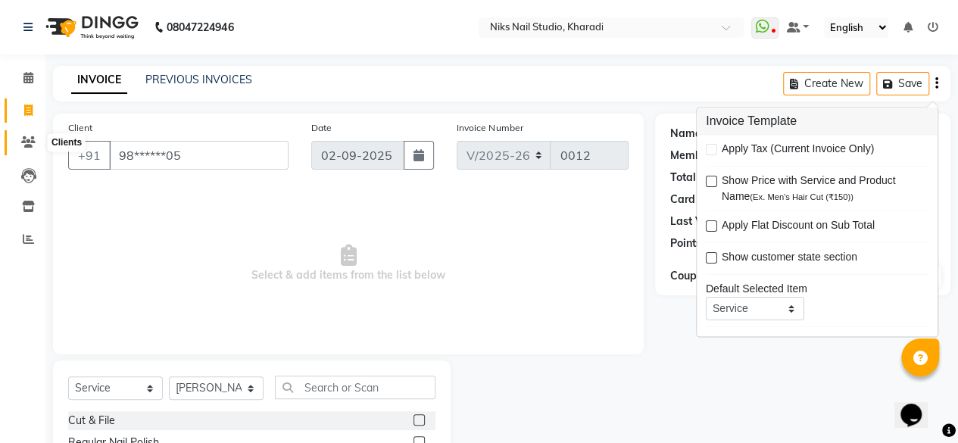
click at [30, 137] on icon at bounding box center [28, 141] width 14 height 11
click at [630, 108] on main "INVOICE PREVIOUS INVOICES Create New Save Client +91 98******05 Date [DATE] Inv…" at bounding box center [501, 336] width 913 height 541
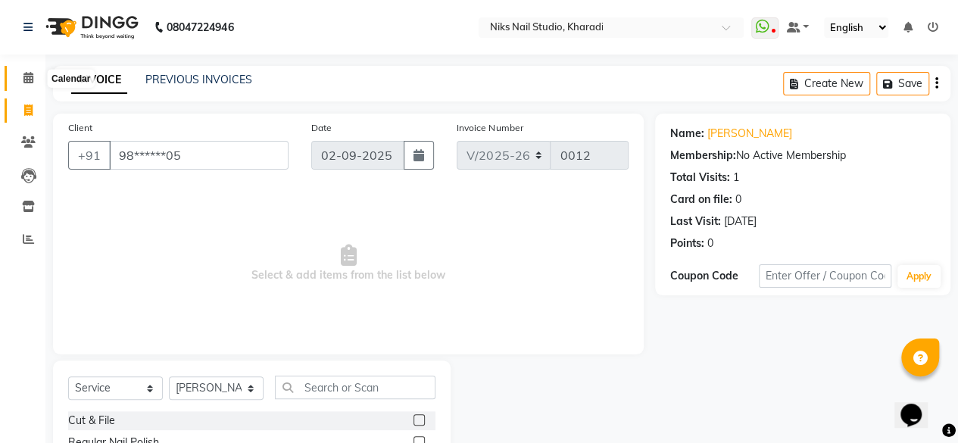
click at [27, 78] on icon at bounding box center [28, 77] width 10 height 11
